Goal: Transaction & Acquisition: Purchase product/service

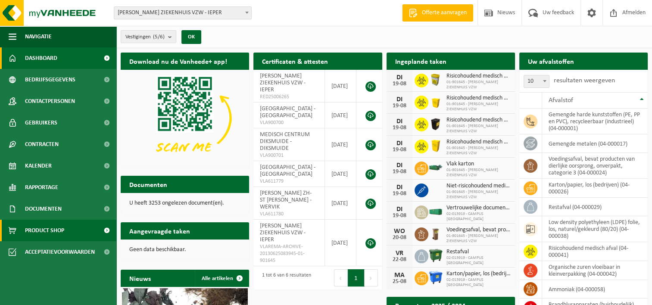
click at [55, 234] on span "Product Shop" at bounding box center [44, 231] width 39 height 22
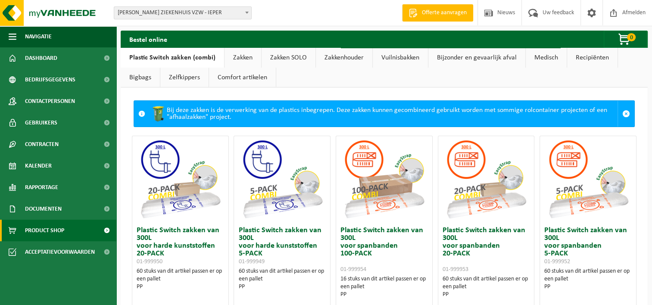
click at [463, 57] on link "Bijzonder en gevaarlijk afval" at bounding box center [476, 58] width 97 height 20
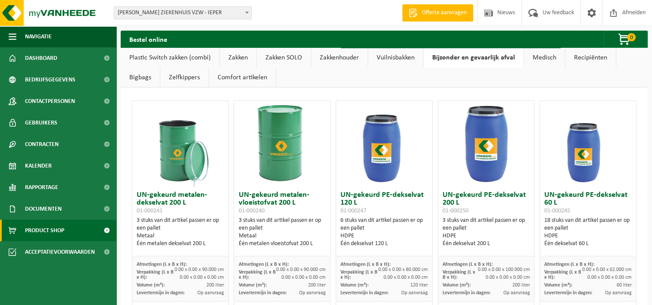
scroll to position [86, 0]
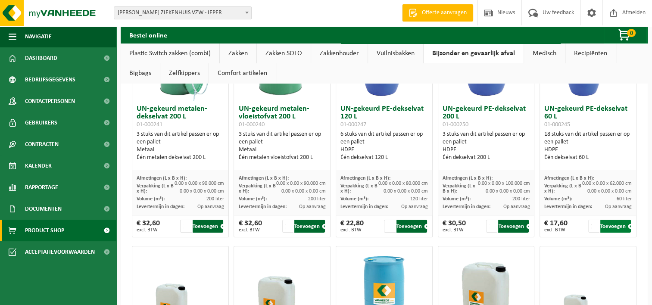
click at [603, 226] on button "Toevoegen" at bounding box center [615, 226] width 31 height 13
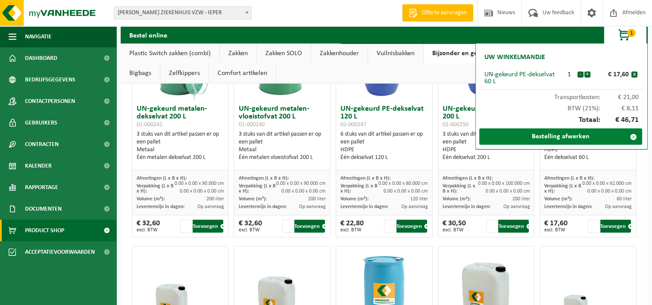
click at [563, 138] on link "Bestelling afwerken" at bounding box center [560, 136] width 163 height 16
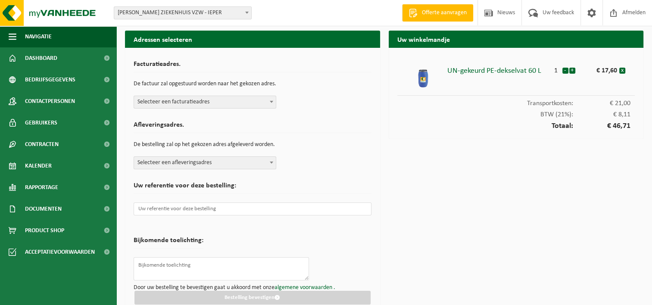
click at [273, 99] on span at bounding box center [271, 101] width 9 height 11
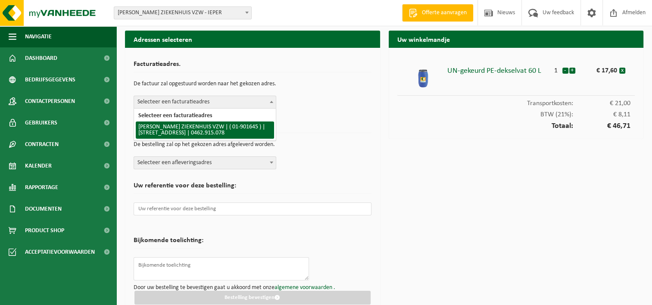
select select "999"
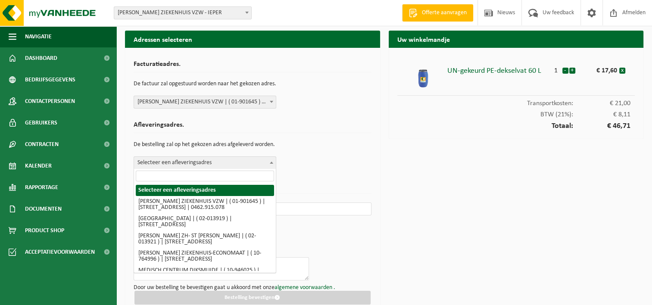
click at [218, 164] on span "Selecteer een afleveringsadres" at bounding box center [205, 163] width 142 height 12
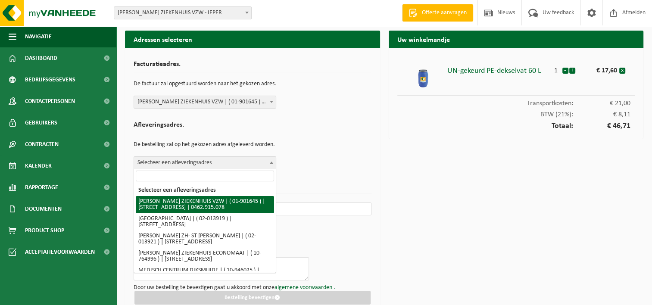
select select "999"
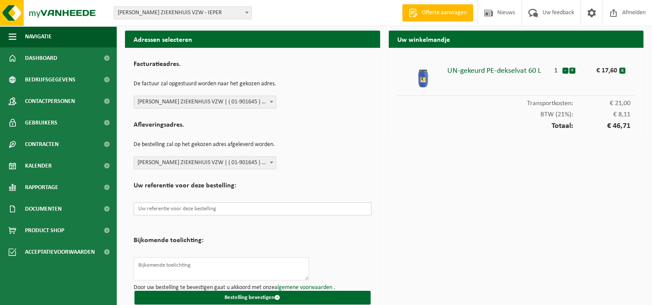
click at [191, 208] on input "text" at bounding box center [253, 208] width 238 height 13
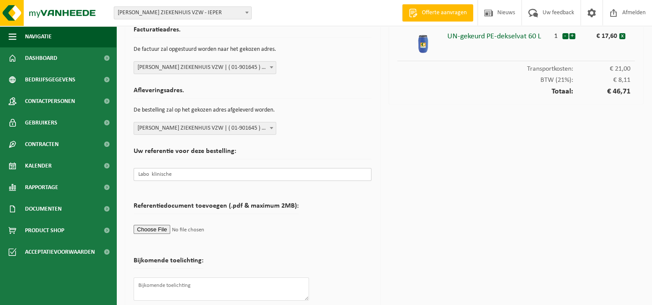
scroll to position [65, 0]
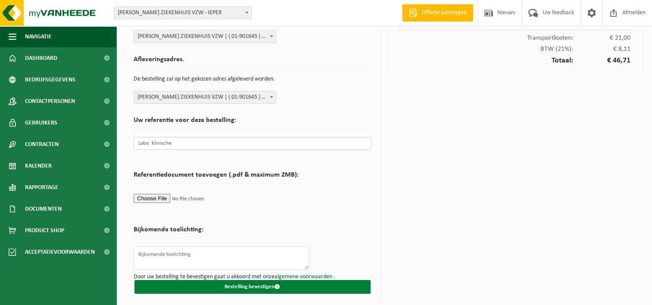
type input "Labo klinische"
click at [252, 288] on button "Bestelling bevestigen" at bounding box center [252, 287] width 236 height 14
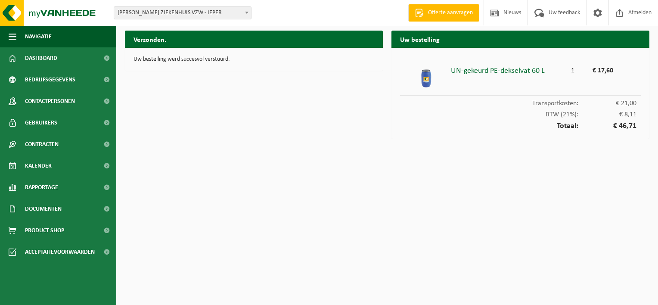
drag, startPoint x: 502, startPoint y: 264, endPoint x: 488, endPoint y: 193, distance: 72.8
click at [502, 264] on html "Vestiging: JAN YPERMAN ZIEKENHUIS VZW - IEPER CAMPUS MARIA'S ZIEKENHUIS - POPER…" at bounding box center [329, 152] width 658 height 305
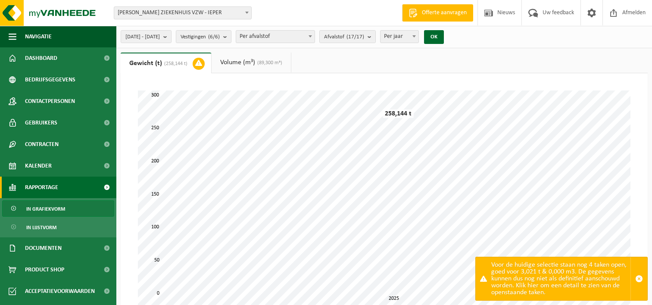
select select "3"
